Goal: Transaction & Acquisition: Purchase product/service

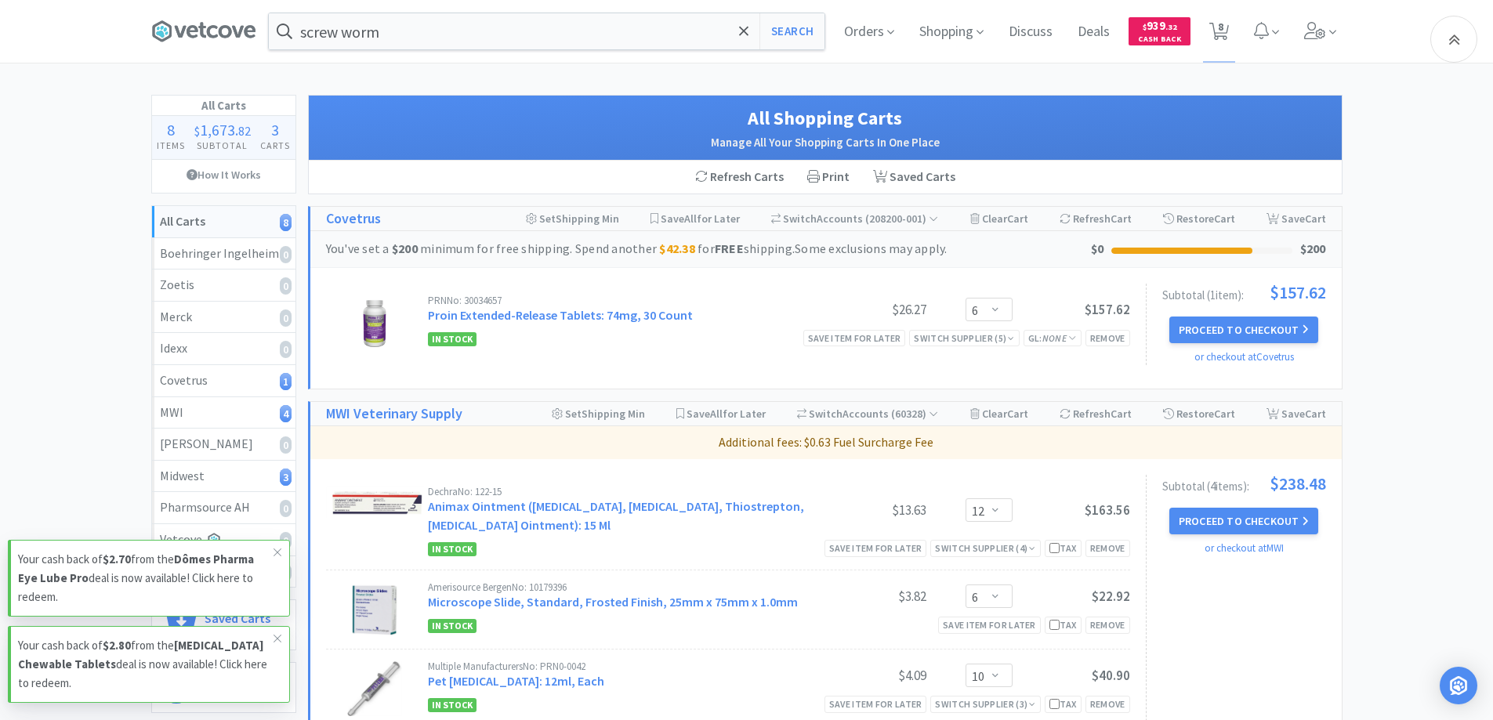
select select "6"
select select "12"
select select "6"
select select "10"
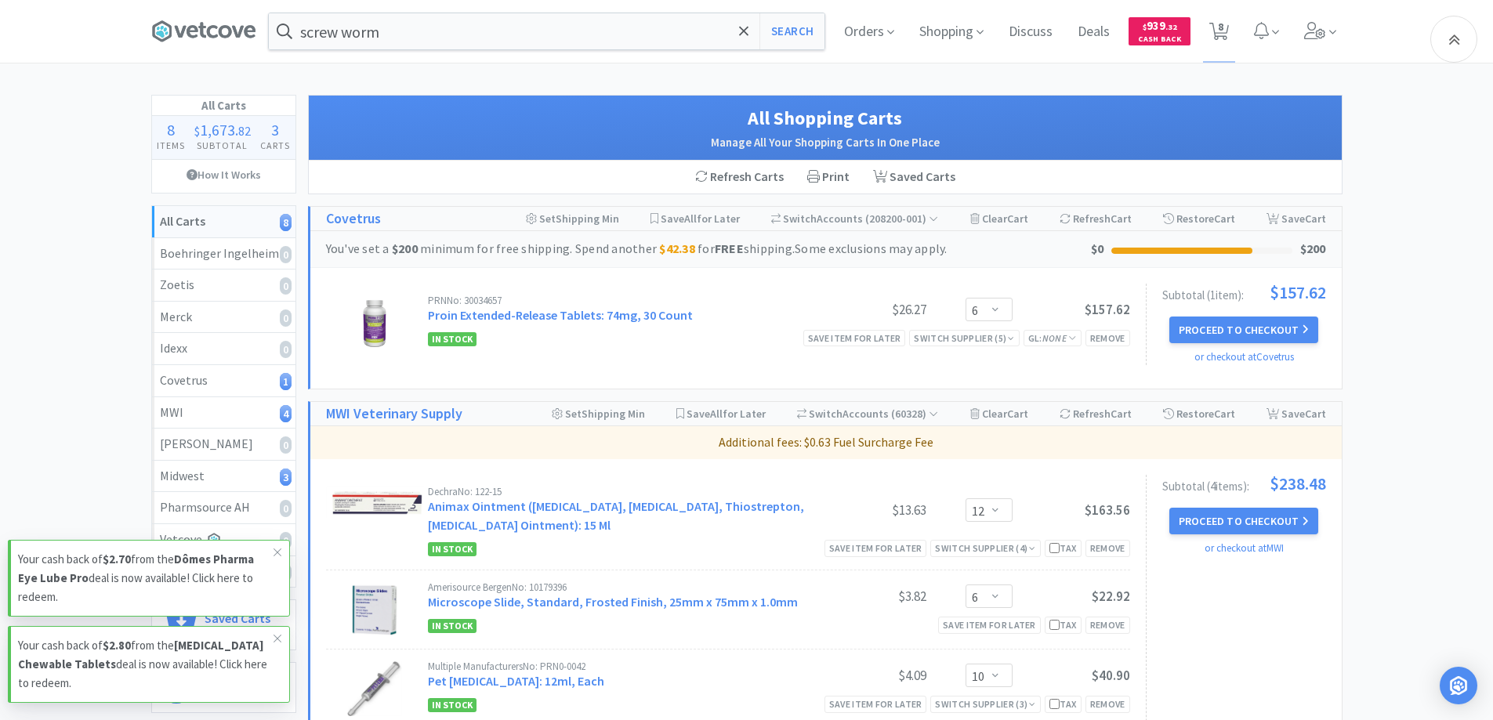
select select "1"
select select "2"
select select "1"
click at [195, 34] on icon at bounding box center [203, 32] width 105 height 24
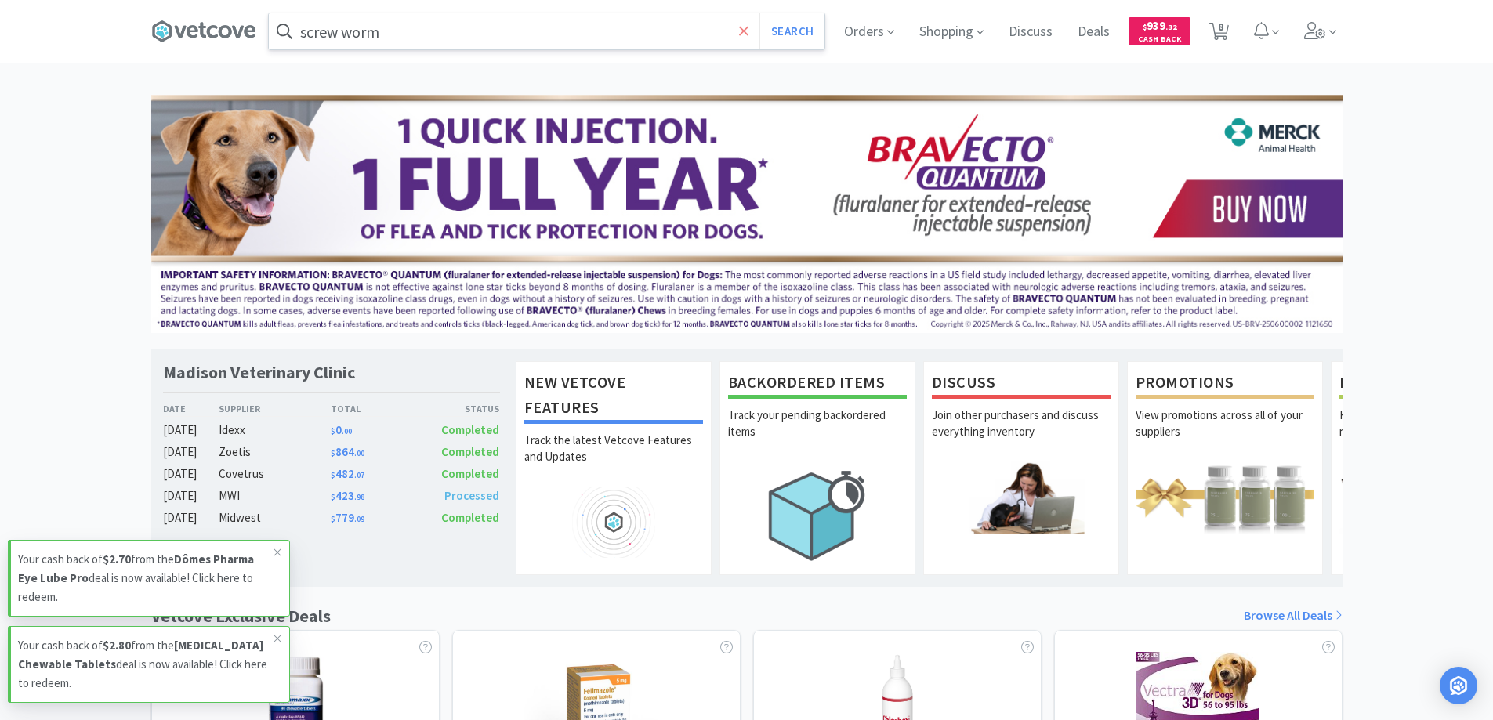
click at [739, 32] on icon at bounding box center [744, 32] width 10 height 16
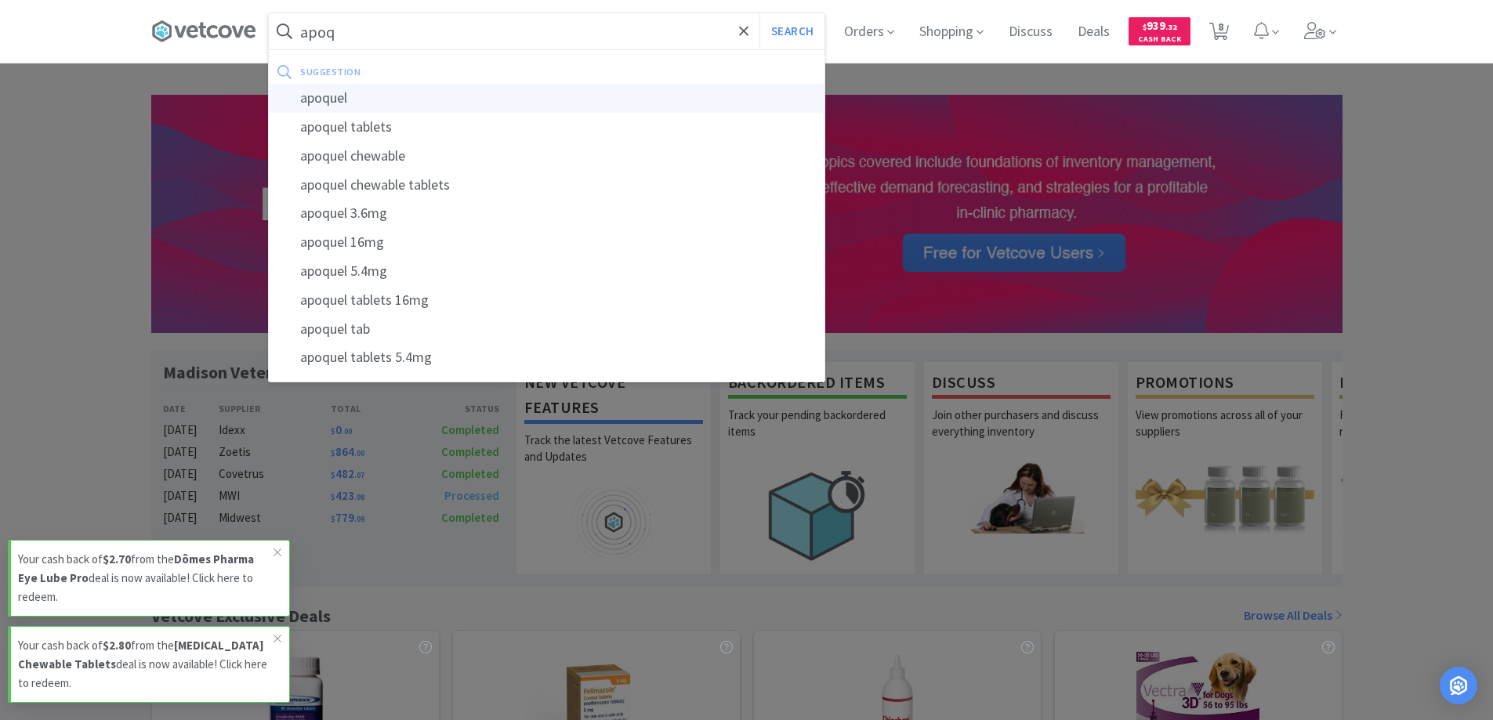
click at [318, 100] on div "apoquel" at bounding box center [546, 98] width 555 height 29
type input "apoquel"
select select "6"
select select "12"
select select "6"
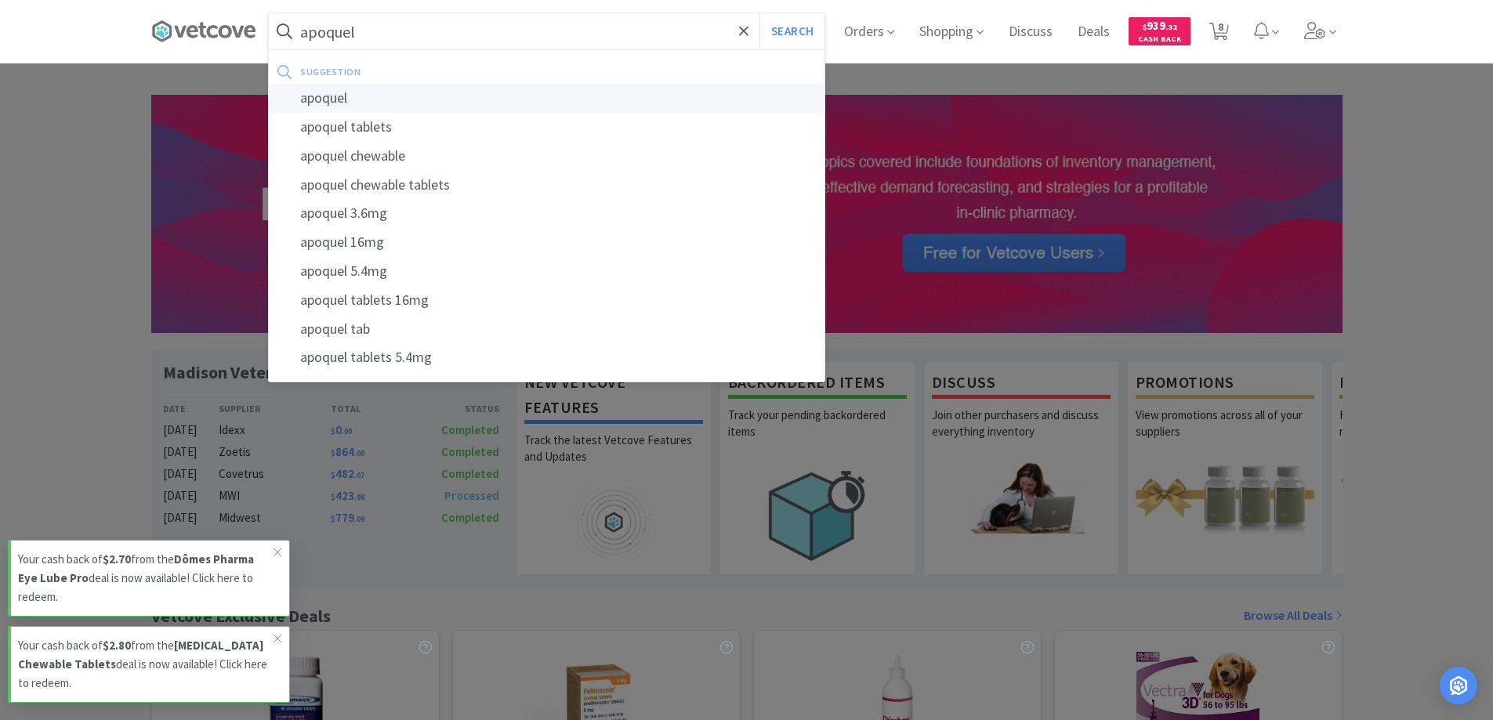
select select "10"
select select "1"
select select "2"
select select "1"
